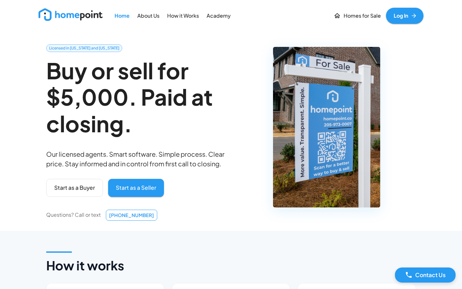
click at [269, 18] on p "Homes for Sale" at bounding box center [362, 15] width 37 height 7
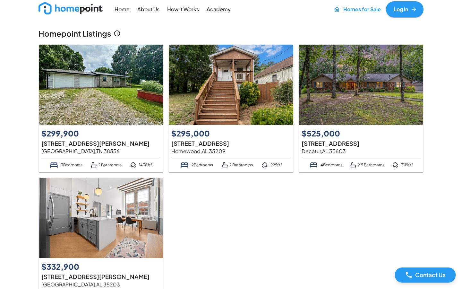
scroll to position [8, 0]
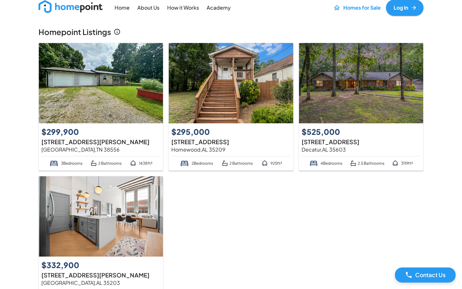
click at [269, 89] on img at bounding box center [361, 83] width 124 height 80
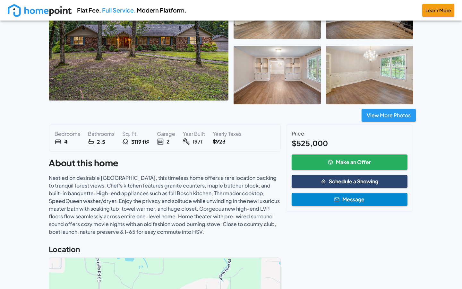
scroll to position [77, 0]
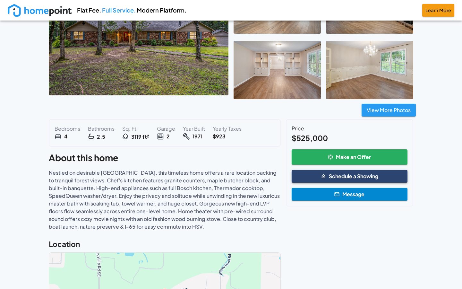
click at [269, 176] on button "Schedule a Showing" at bounding box center [350, 176] width 116 height 13
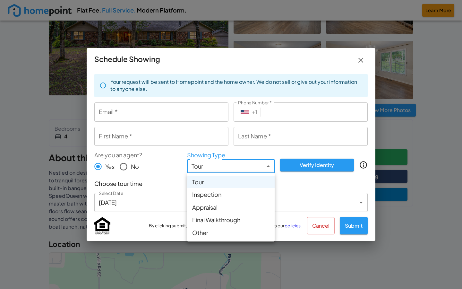
click at [269, 166] on body "Flat Fee. Full Service. Modern Platform. Learn More [STREET_ADDRESS] 42 Days Ac…" at bounding box center [231, 209] width 462 height 572
click at [269, 166] on div at bounding box center [231, 144] width 462 height 289
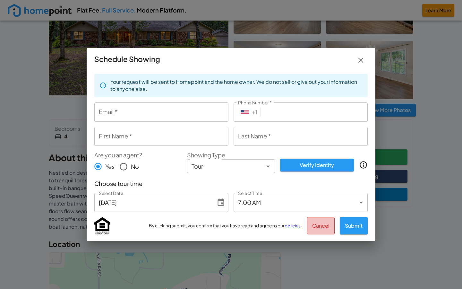
click at [269, 229] on button "Cancel" at bounding box center [321, 225] width 28 height 17
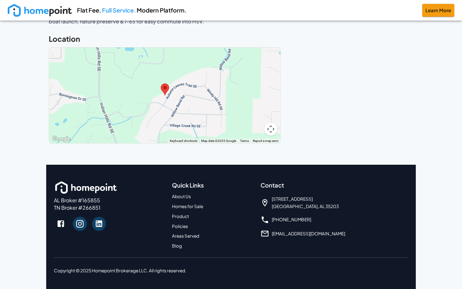
scroll to position [282, 0]
click at [61, 222] on icon at bounding box center [60, 223] width 9 height 9
